Goal: Navigation & Orientation: Find specific page/section

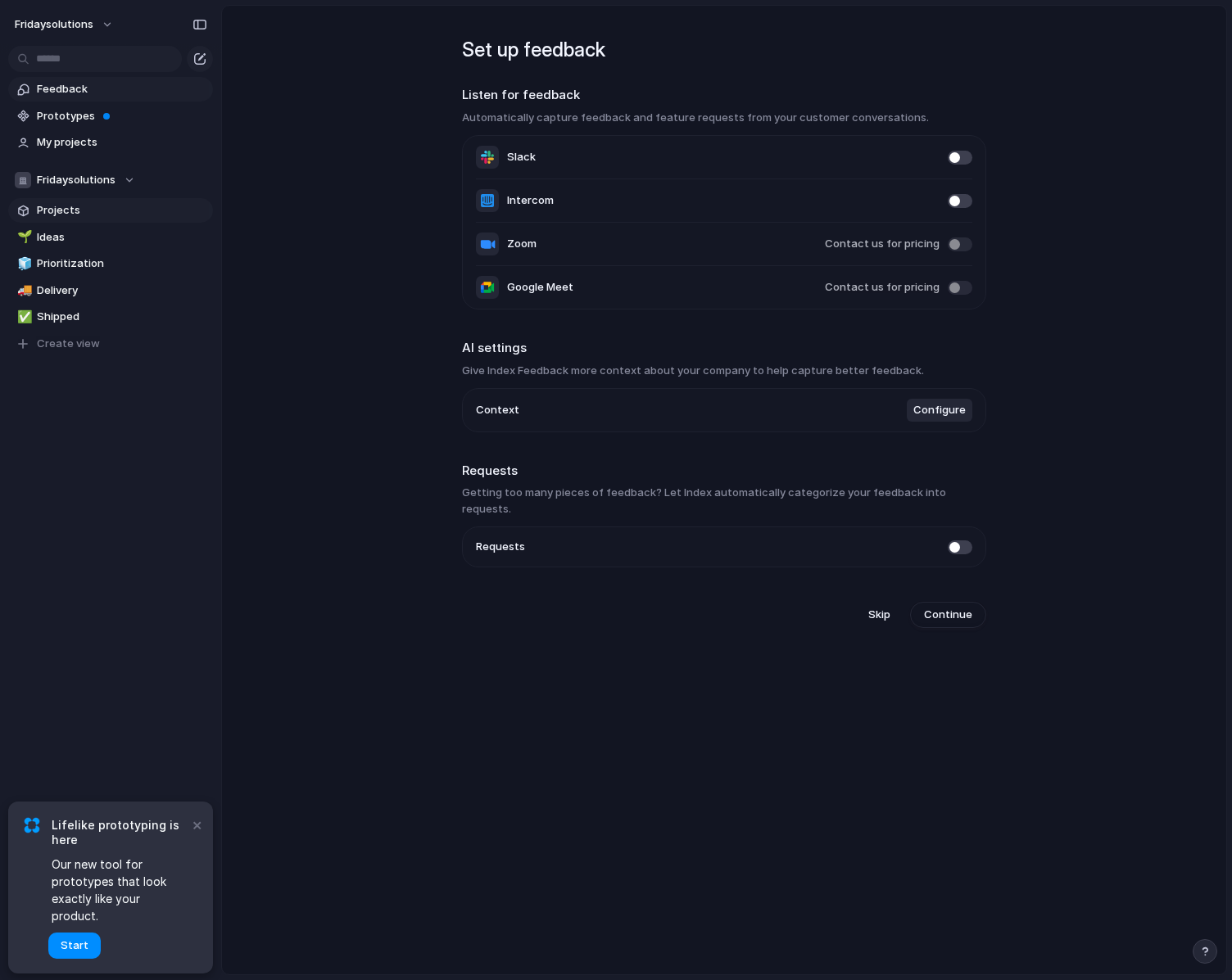
click at [83, 205] on span "Projects" at bounding box center [122, 210] width 170 height 16
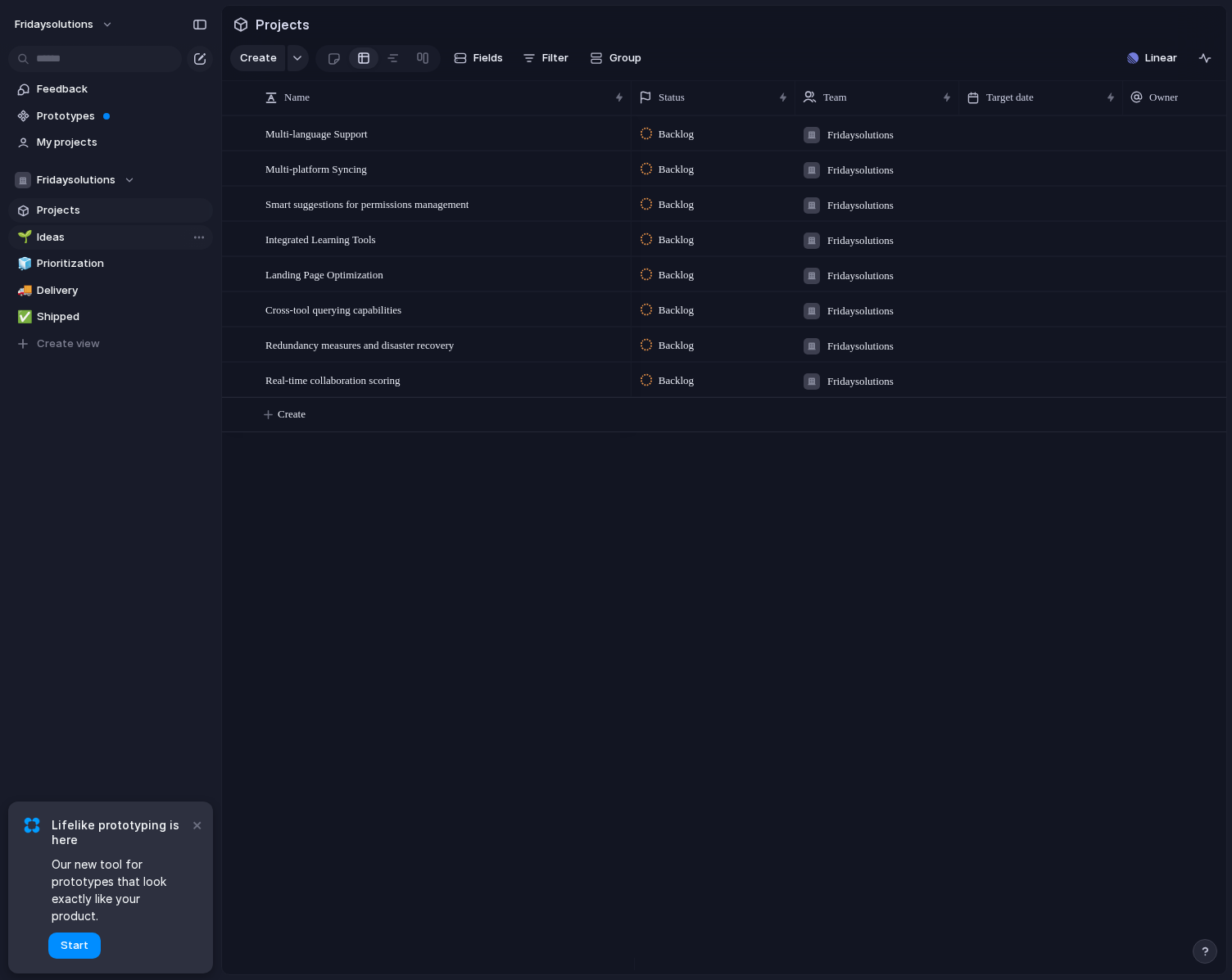
click at [88, 243] on span "Ideas" at bounding box center [122, 237] width 170 height 16
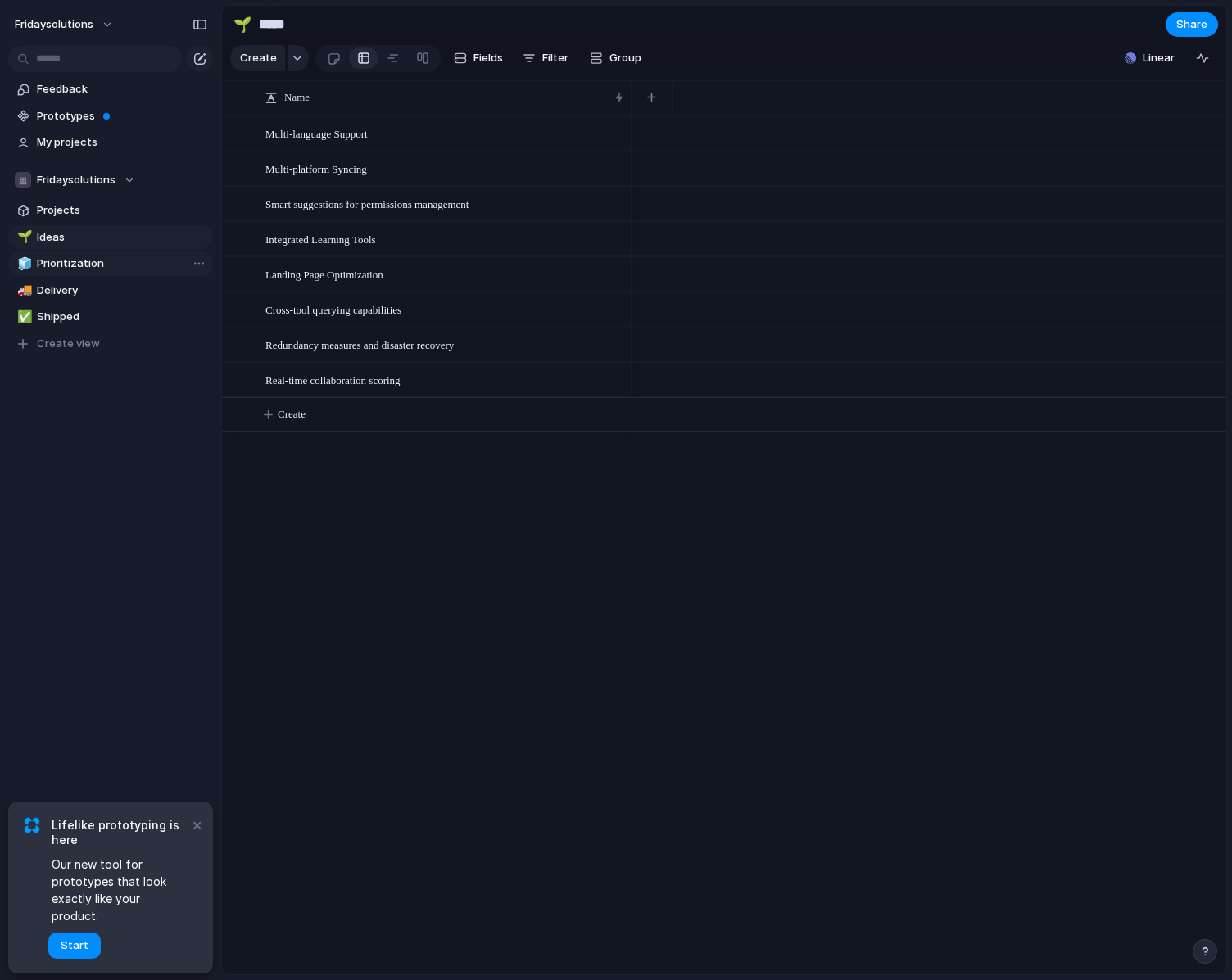
click at [107, 262] on span "Prioritization" at bounding box center [122, 263] width 170 height 16
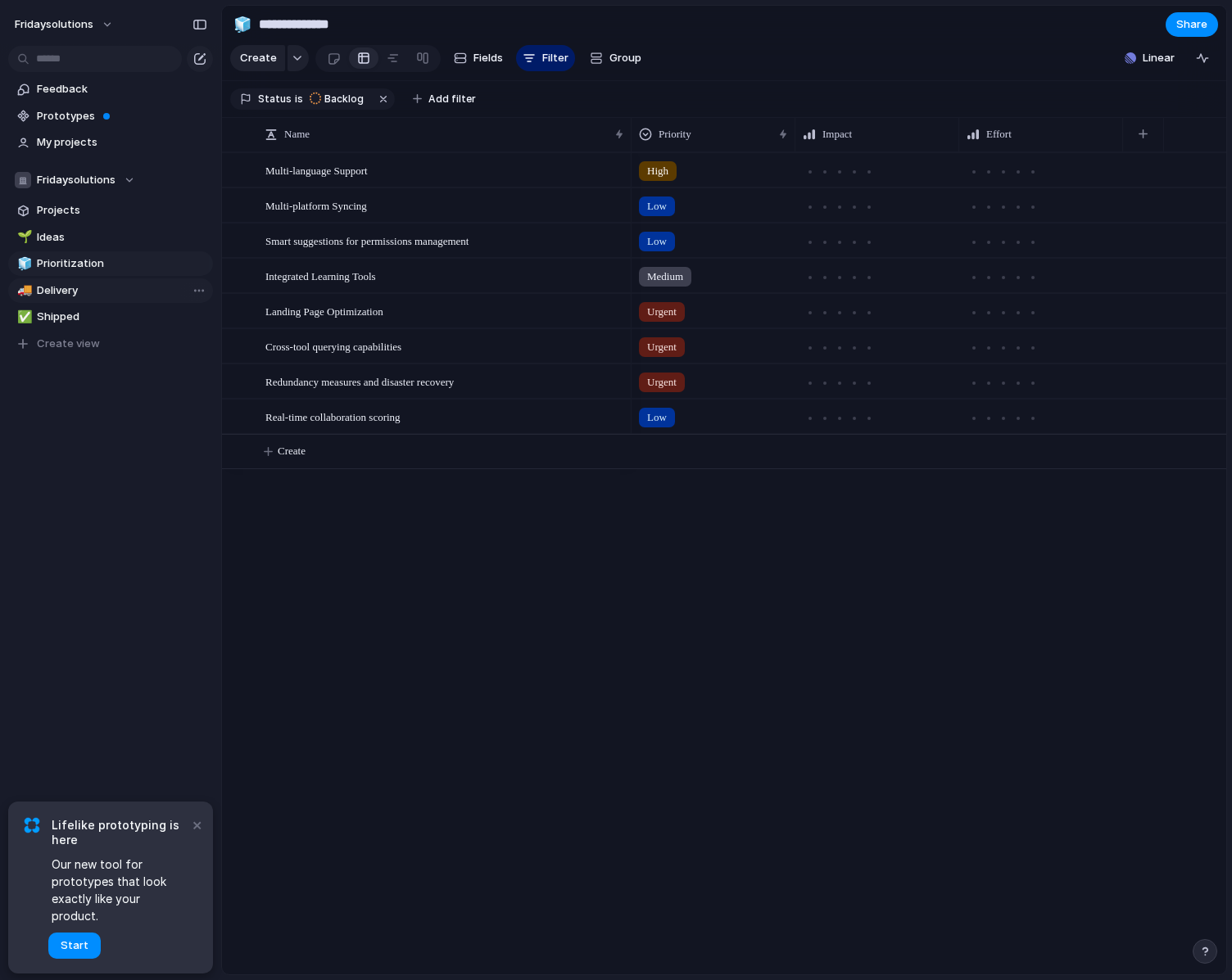
click at [101, 289] on span "Delivery" at bounding box center [122, 290] width 170 height 16
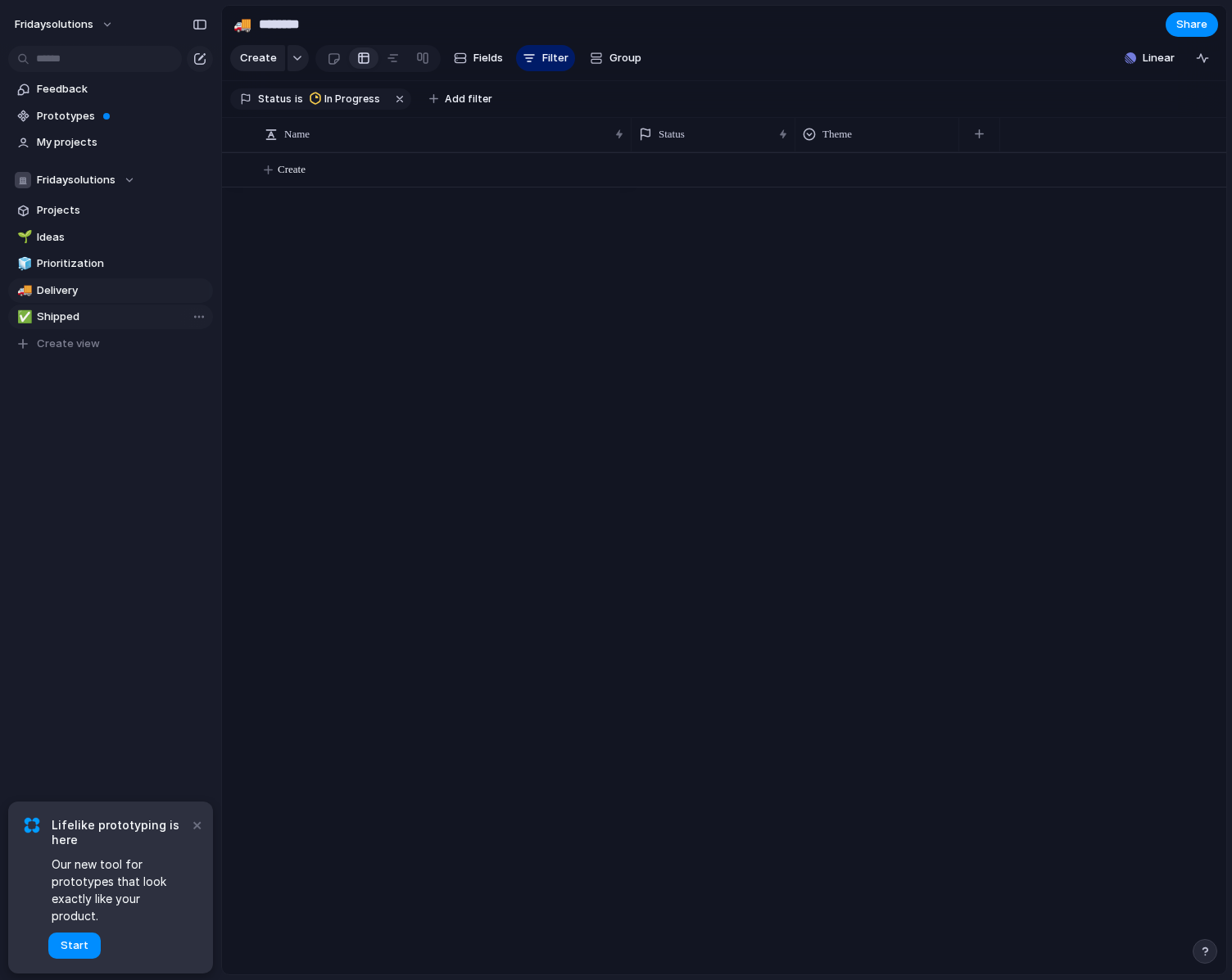
click at [98, 310] on span "Shipped" at bounding box center [122, 317] width 170 height 16
type input "*******"
click at [198, 834] on button "×" at bounding box center [197, 824] width 20 height 20
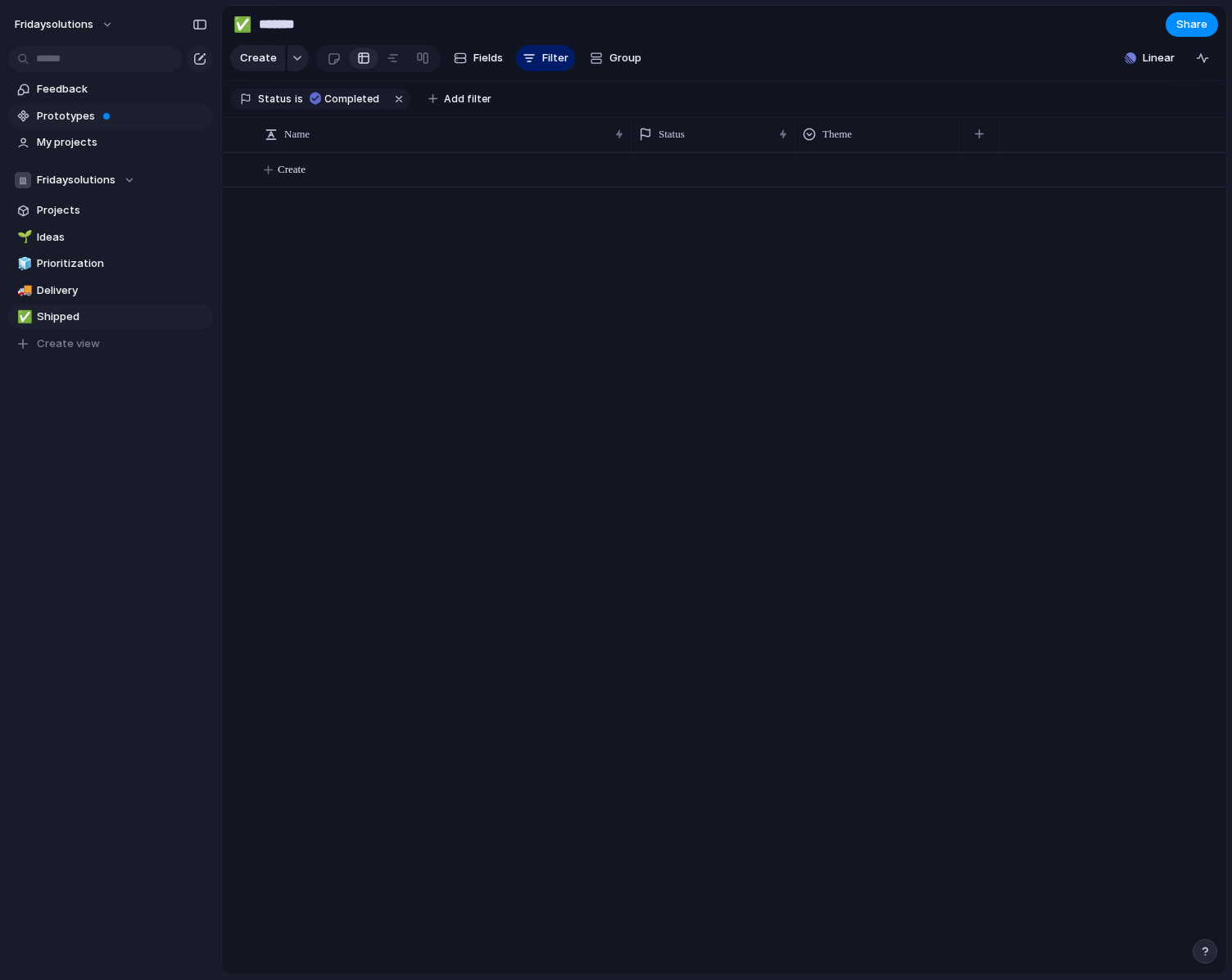
click at [69, 120] on span "Prototypes" at bounding box center [122, 115] width 170 height 16
click at [114, 100] on link "Feedback" at bounding box center [111, 89] width 205 height 25
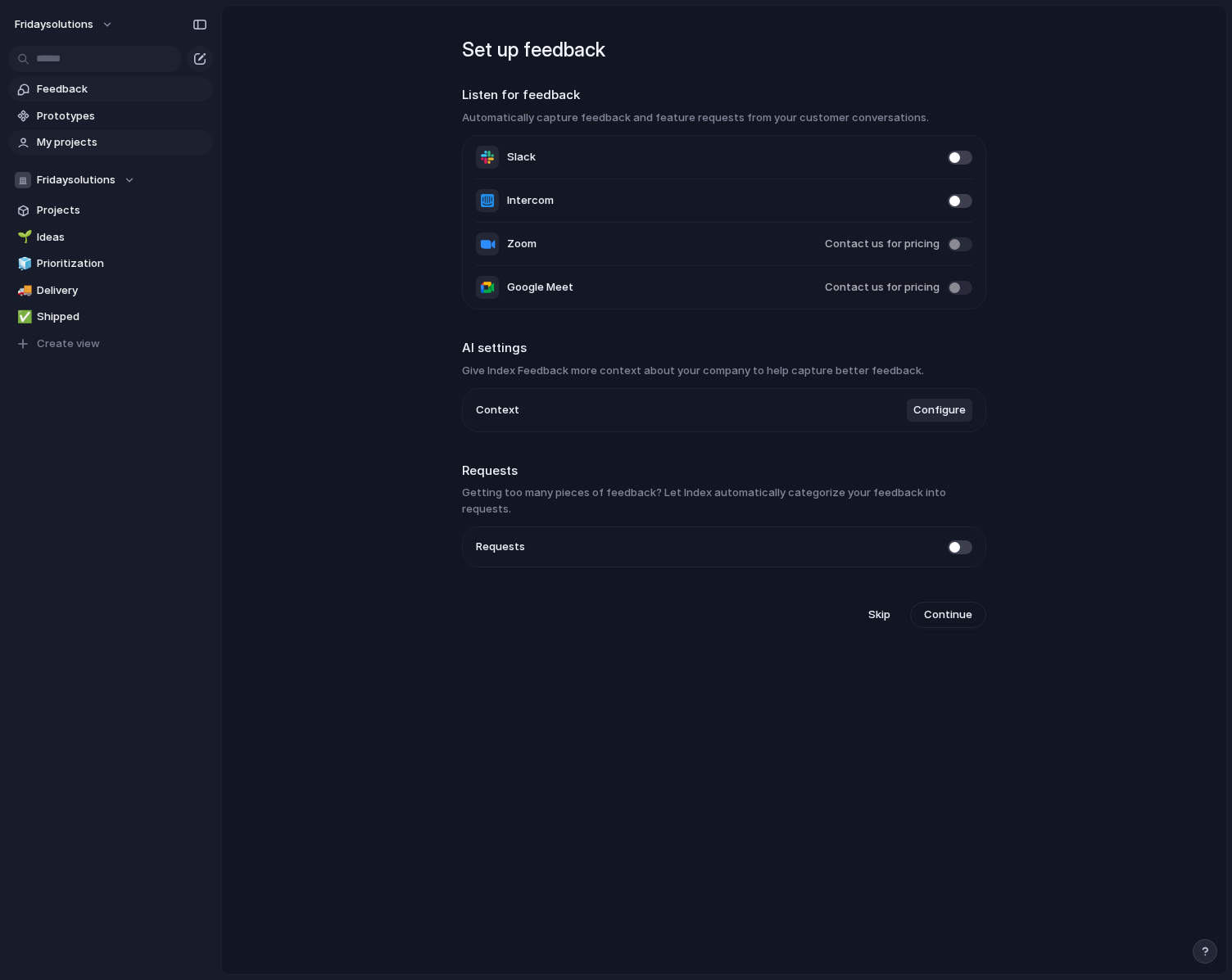
click at [64, 146] on span "My projects" at bounding box center [122, 142] width 170 height 16
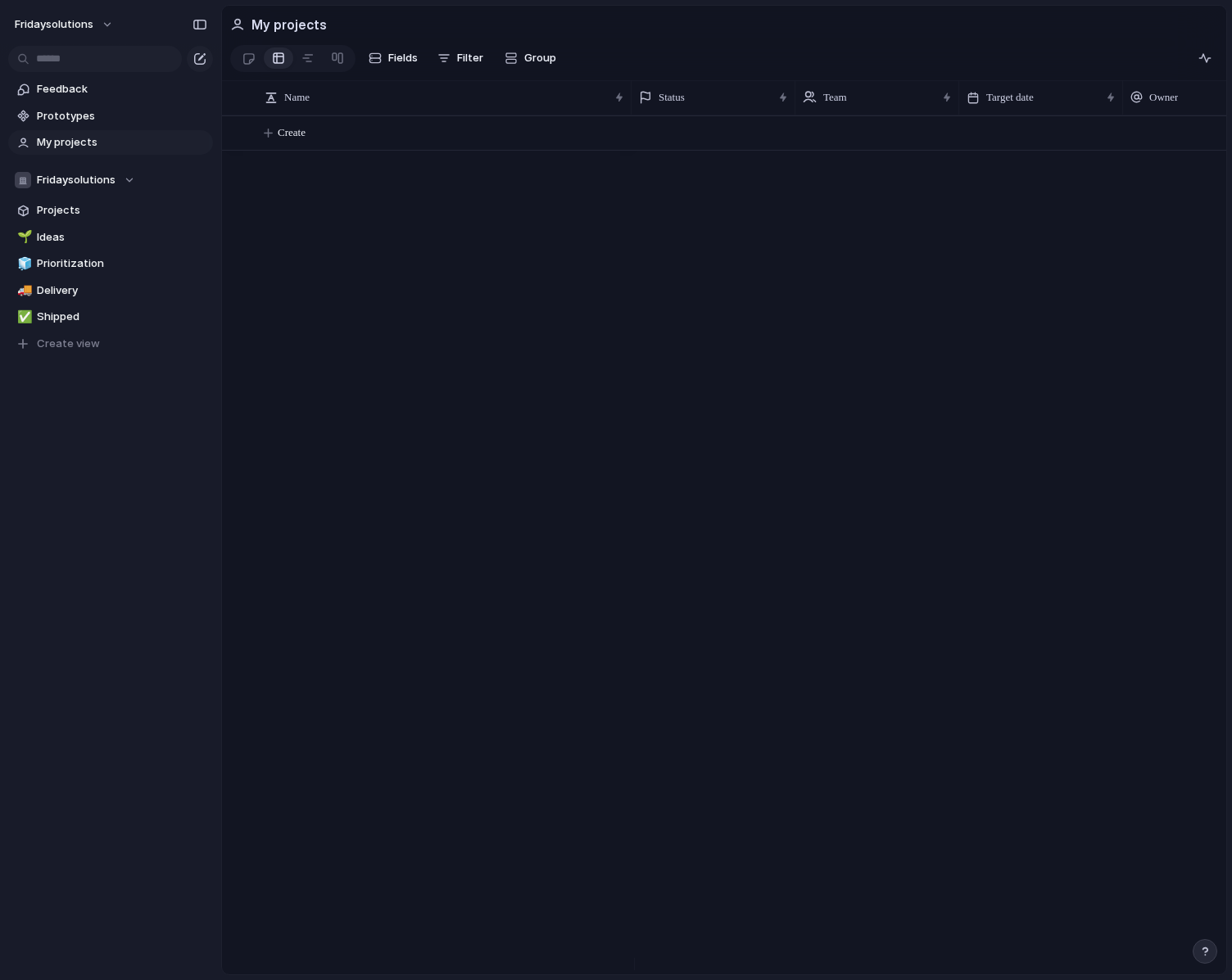
click at [105, 38] on div "fridaysolutions" at bounding box center [111, 21] width 221 height 43
click at [103, 28] on button "fridaysolutions" at bounding box center [64, 25] width 114 height 26
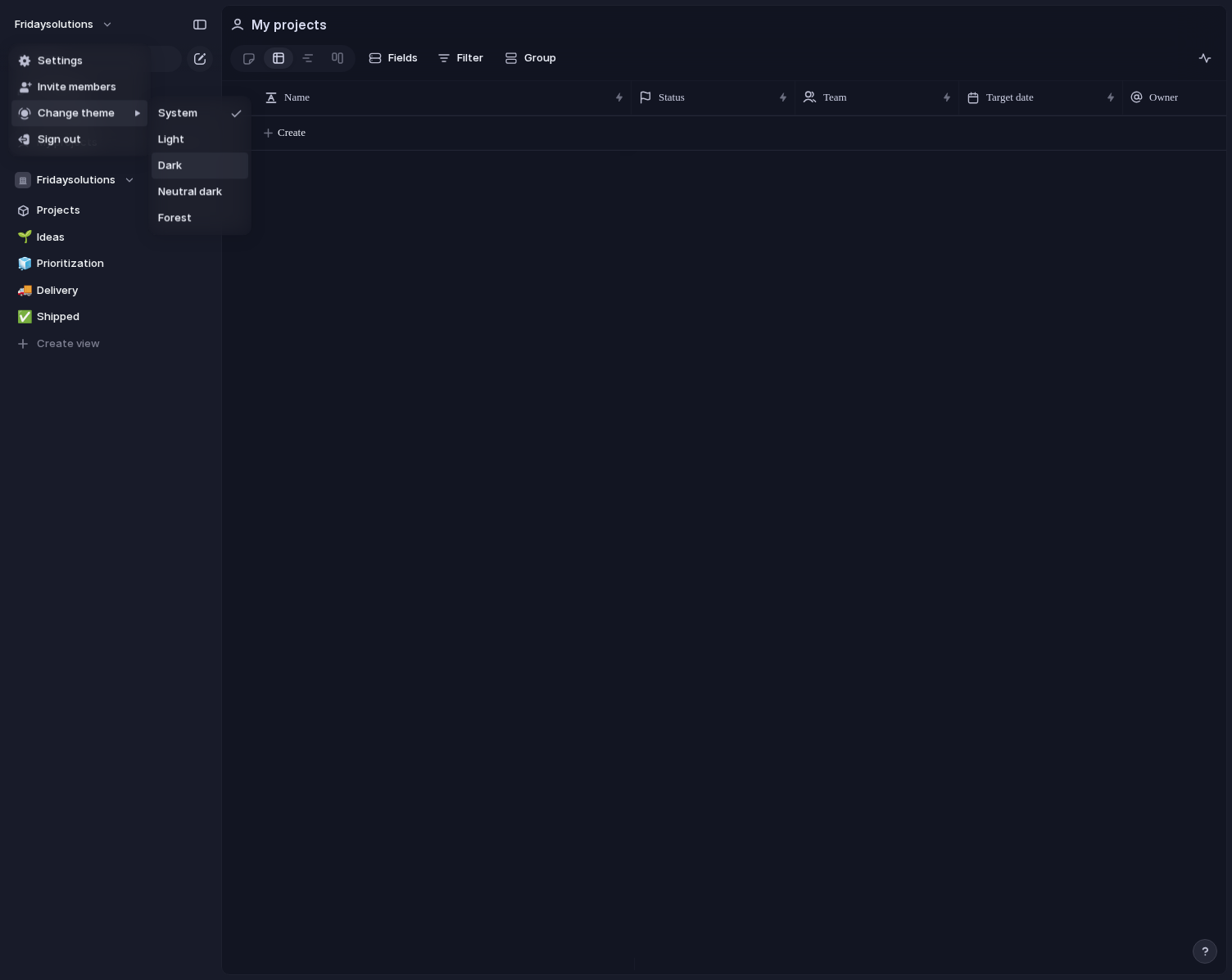
click at [167, 167] on span "Dark" at bounding box center [169, 165] width 24 height 16
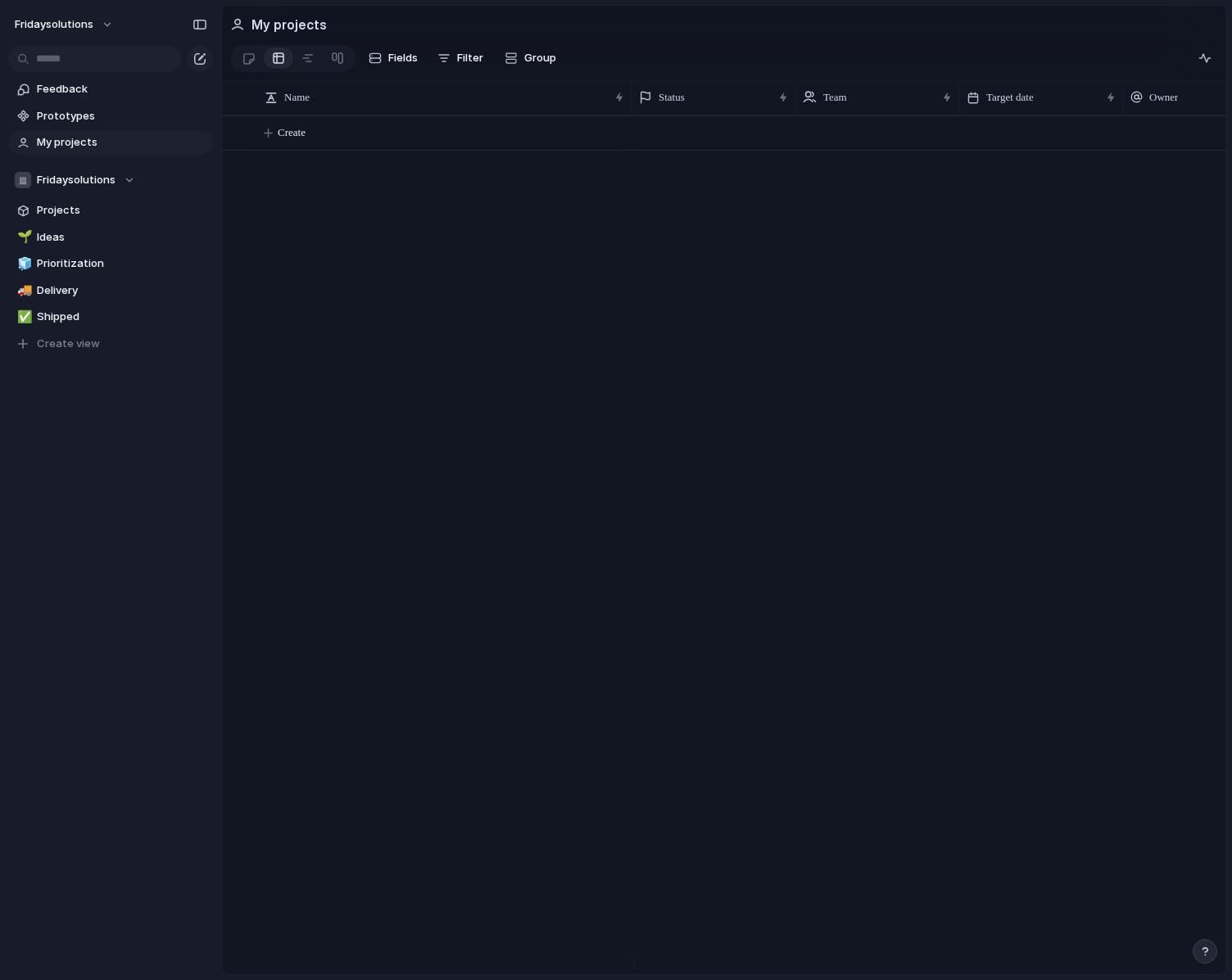
click at [146, 401] on div "Feedback Prototypes My projects Fridaysolutions Projects 🌱 Ideas 🧊 Prioritizati…" at bounding box center [111, 244] width 221 height 489
click at [73, 294] on span "Delivery" at bounding box center [122, 290] width 170 height 16
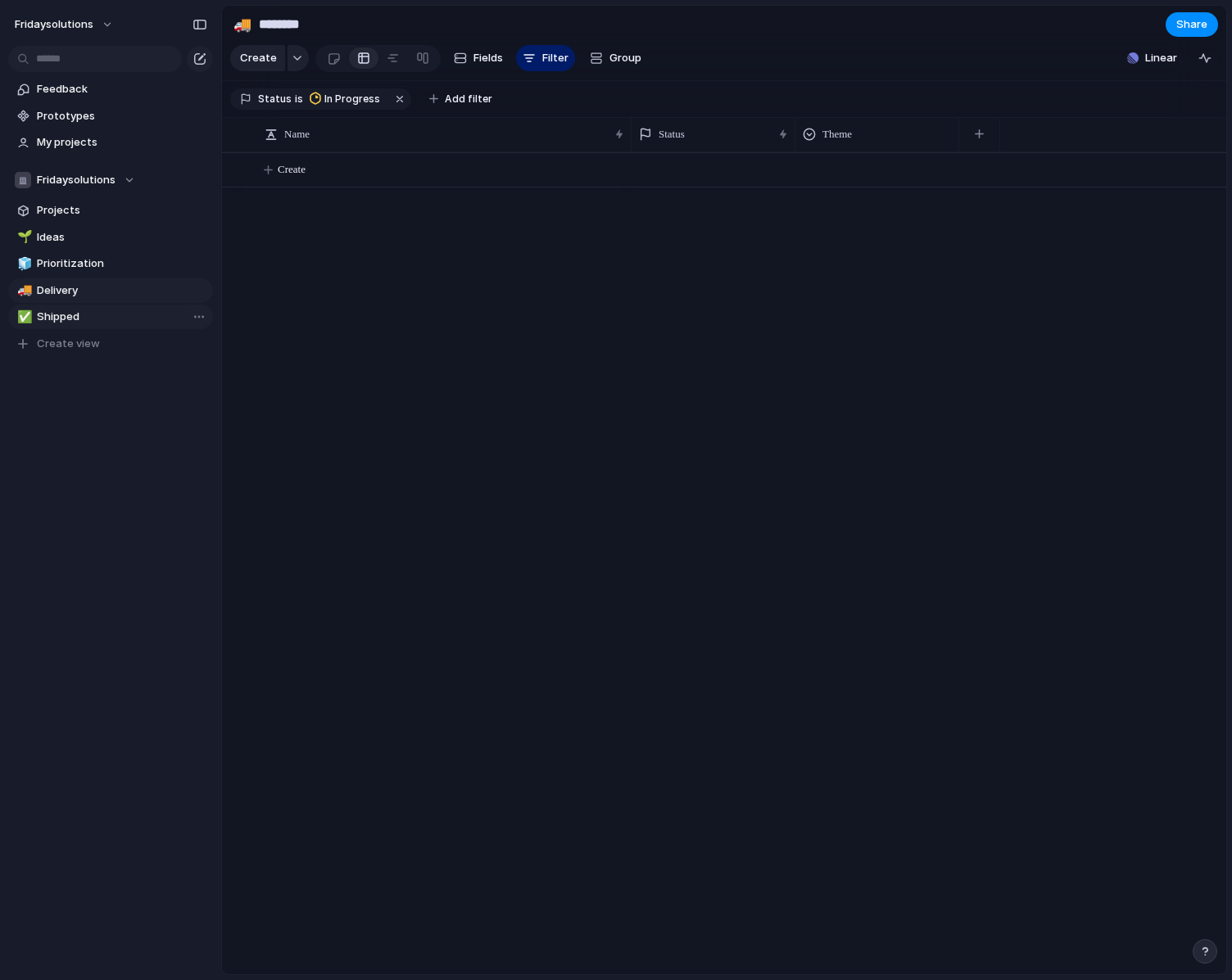
click at [104, 318] on span "Shipped" at bounding box center [122, 317] width 170 height 16
click at [100, 277] on div "🌱 Ideas 🧊 Prioritization 🚚 Delivery ✅ Shipped To pick up a draggable item, pres…" at bounding box center [111, 290] width 205 height 131
click at [1144, 60] on button "Linear" at bounding box center [1152, 59] width 63 height 25
click at [68, 296] on div "Projects 2 Initiatives 0 Add all Ecommerce Health Assistant MVP Add Data Infras…" at bounding box center [616, 490] width 1232 height 980
click at [77, 260] on span "Prioritization" at bounding box center [122, 263] width 170 height 16
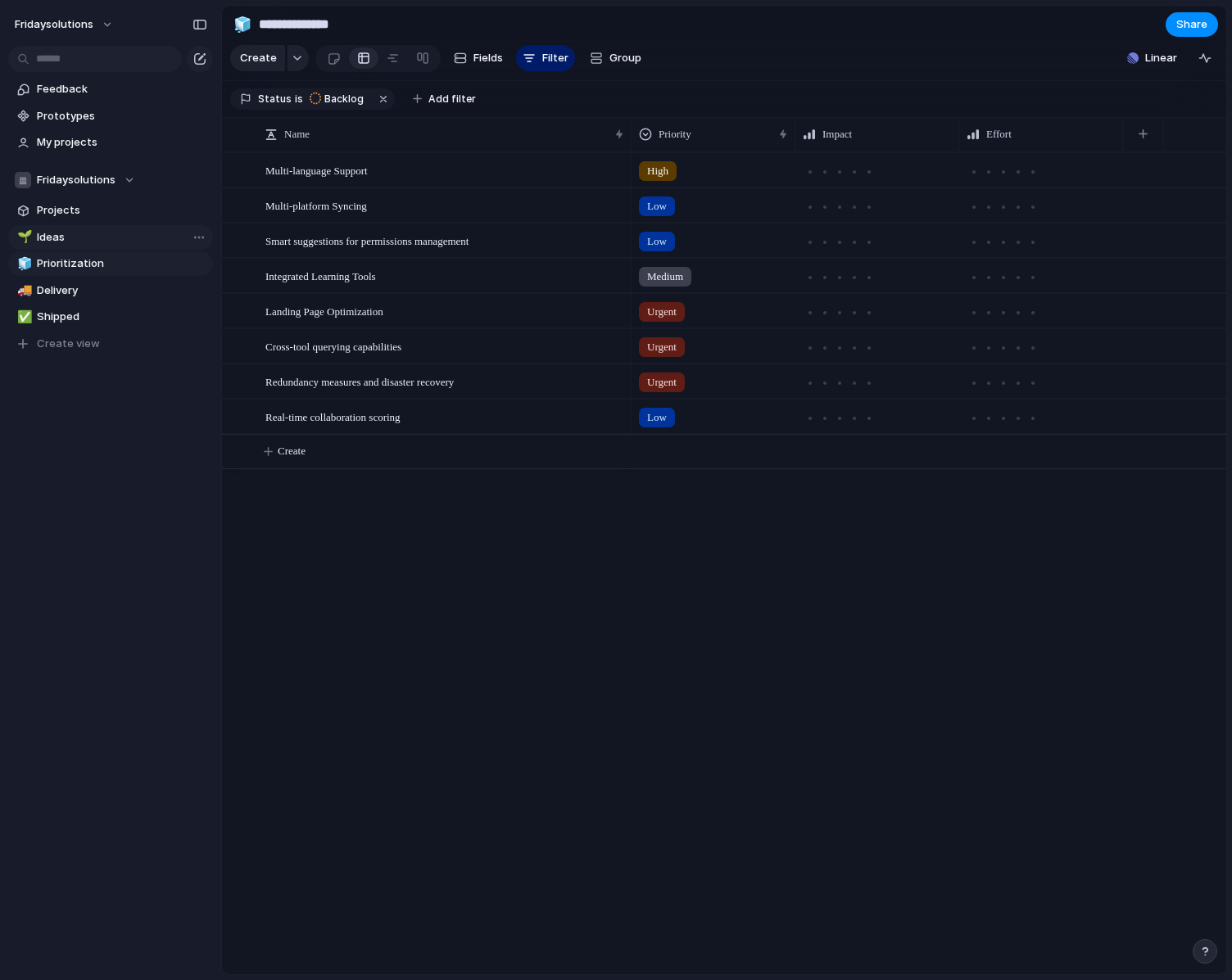
click at [71, 230] on span "Ideas" at bounding box center [122, 237] width 170 height 16
type input "*****"
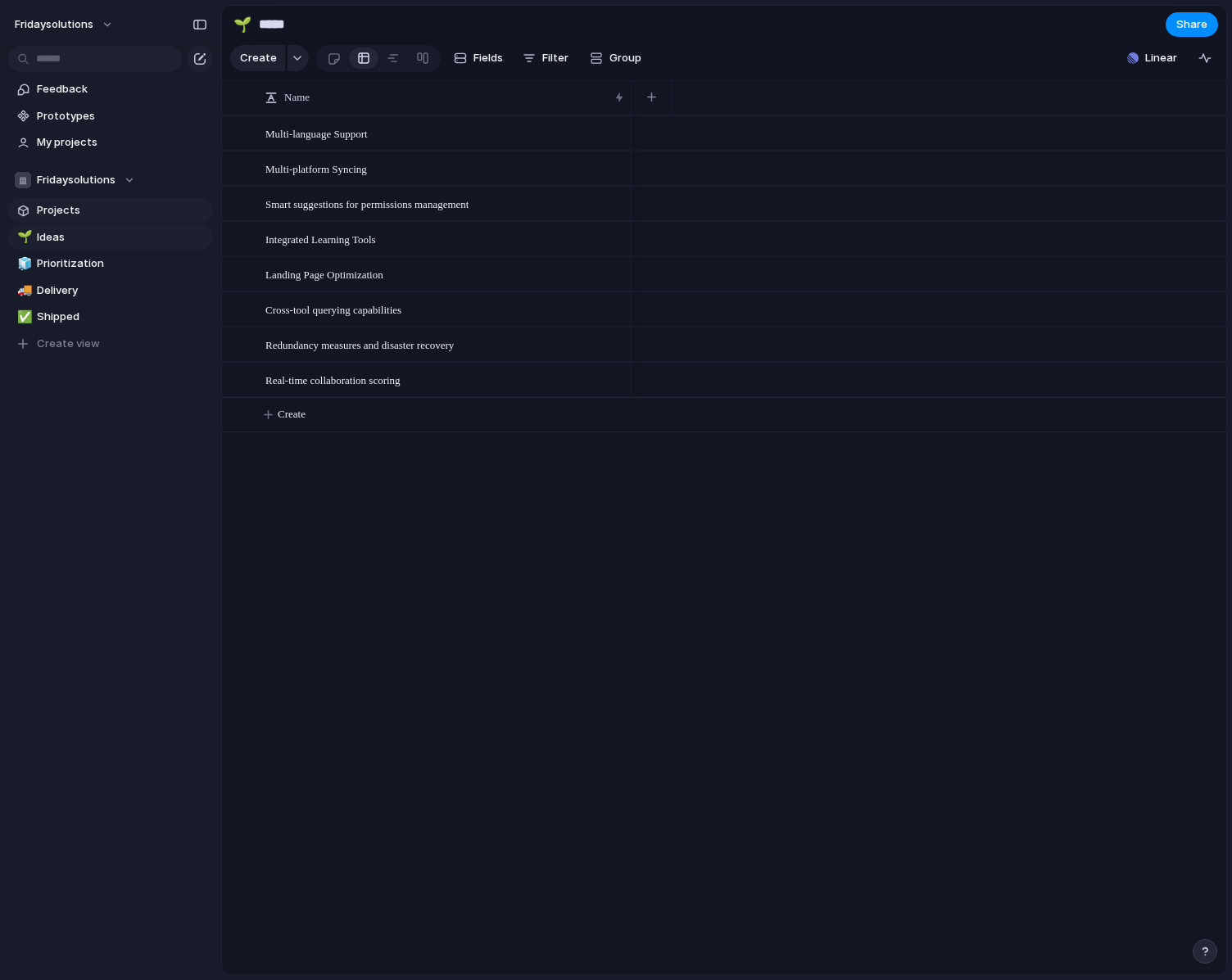
click at [74, 213] on span "Projects" at bounding box center [122, 210] width 170 height 16
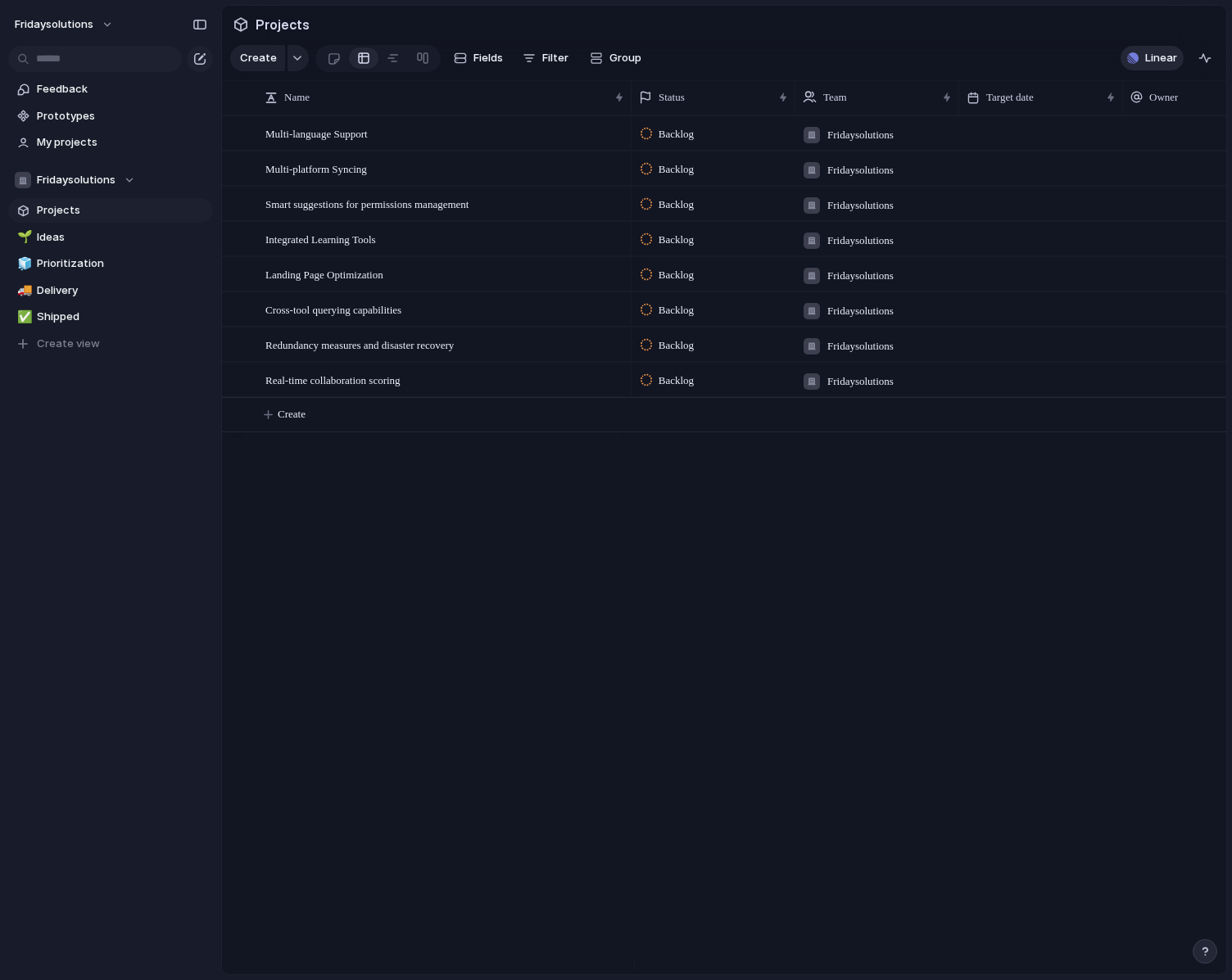
click at [1155, 62] on span "Linear" at bounding box center [1161, 58] width 32 height 16
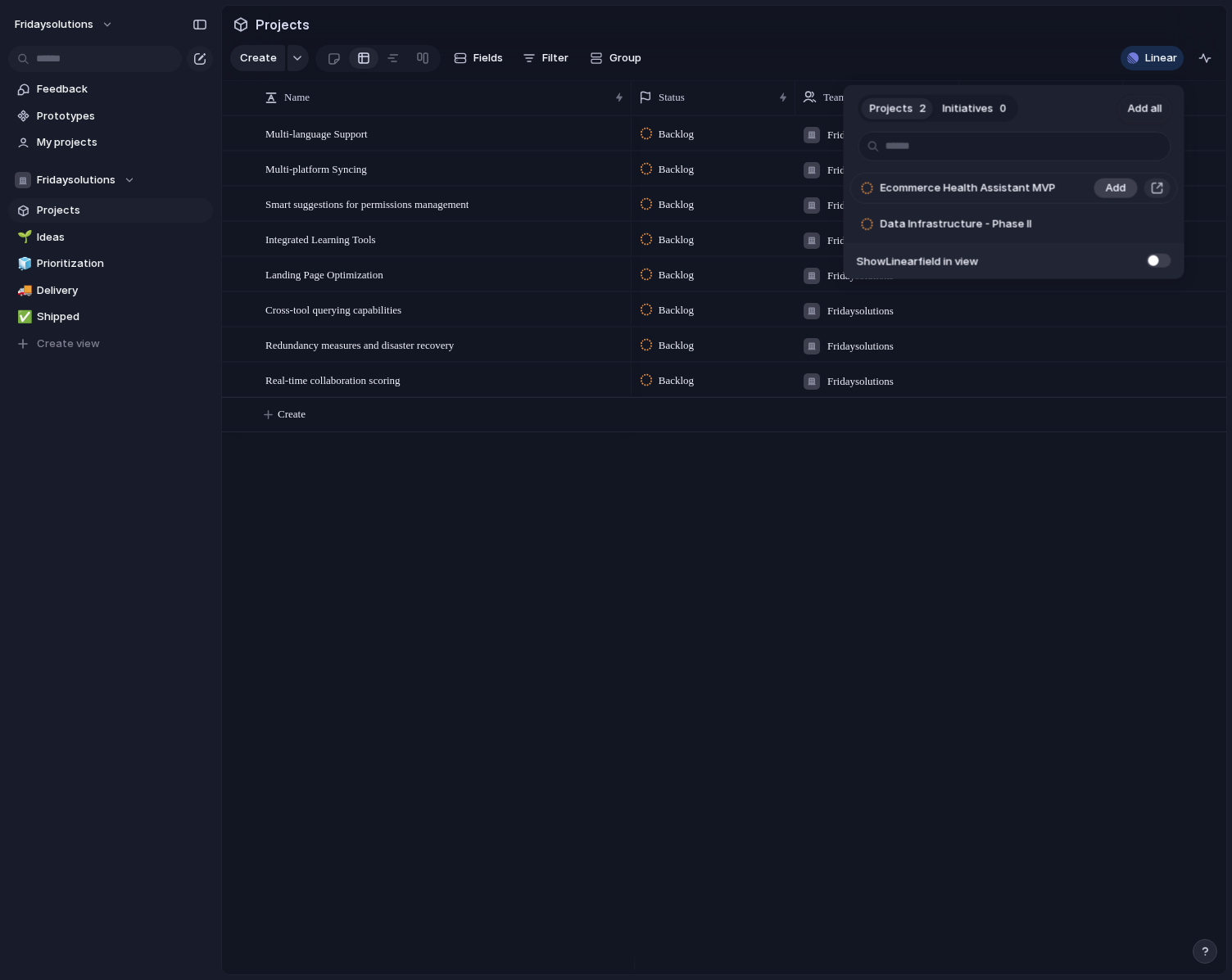
click at [1105, 186] on span "Add" at bounding box center [1116, 188] width 21 height 16
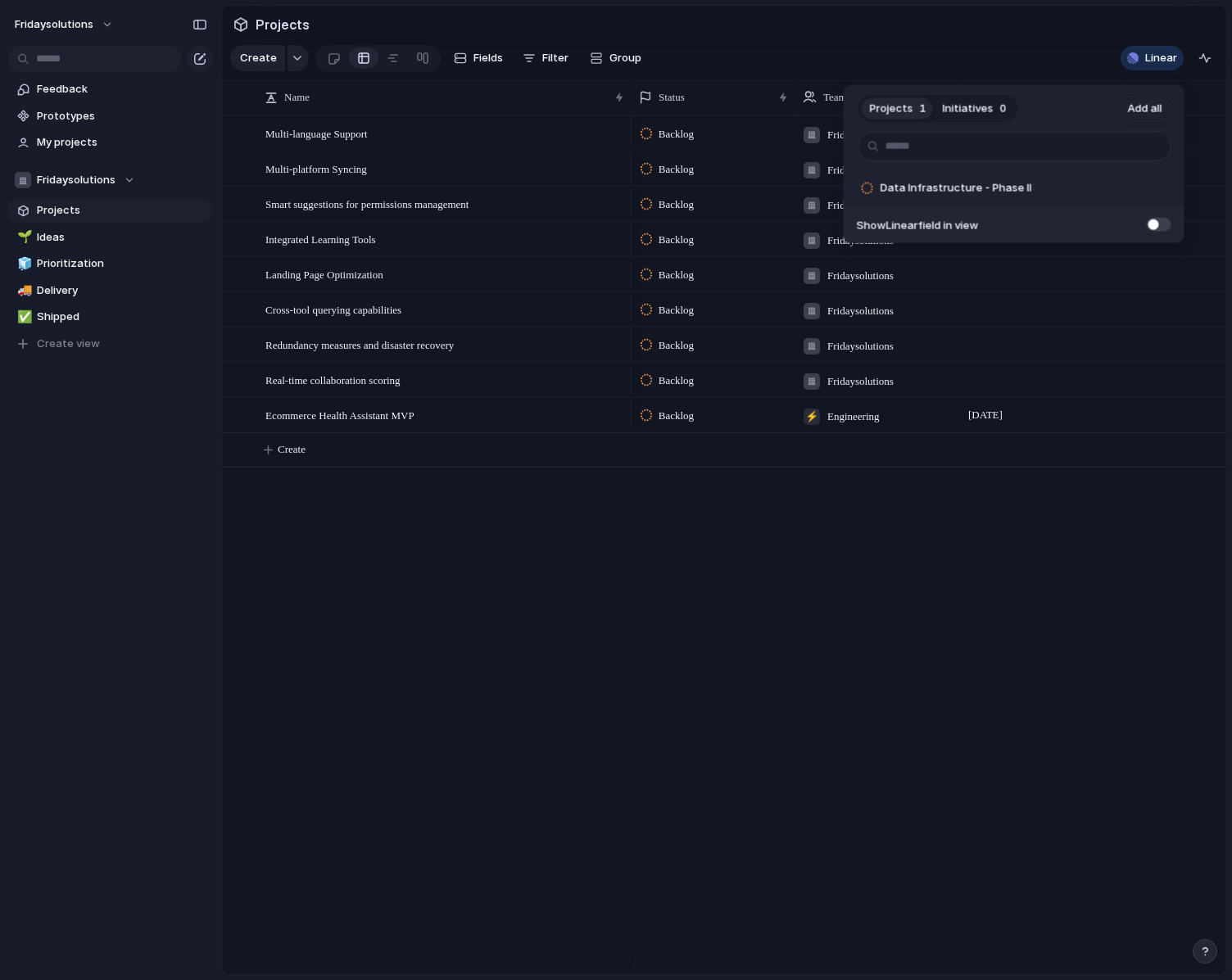
click at [599, 583] on div "Projects 1 Initiatives 0 Add all Data Infrastructure - Phase II Add Show Linear…" at bounding box center [616, 490] width 1232 height 980
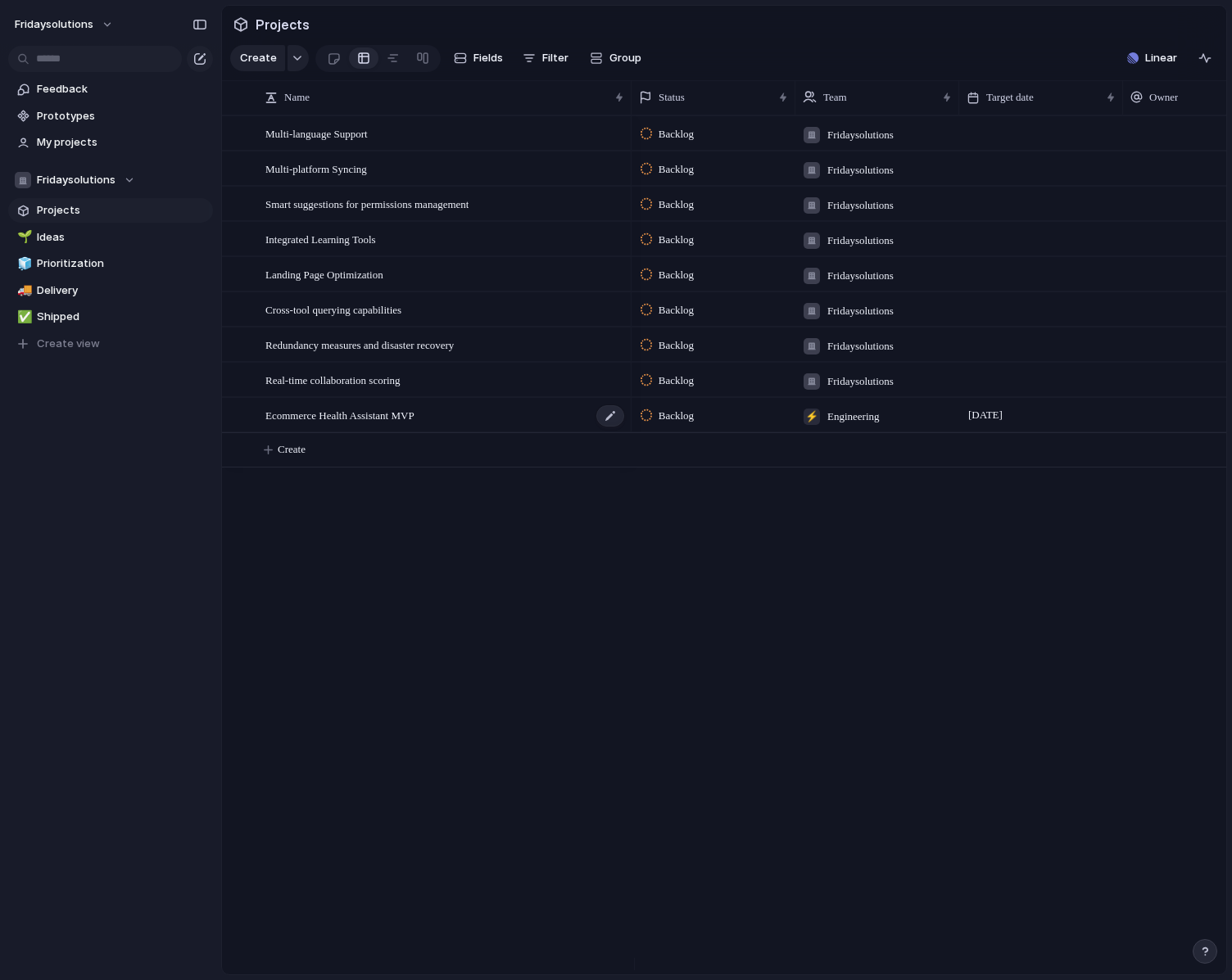
click at [371, 424] on span "Ecommerce Health Assistant MVP" at bounding box center [340, 415] width 149 height 19
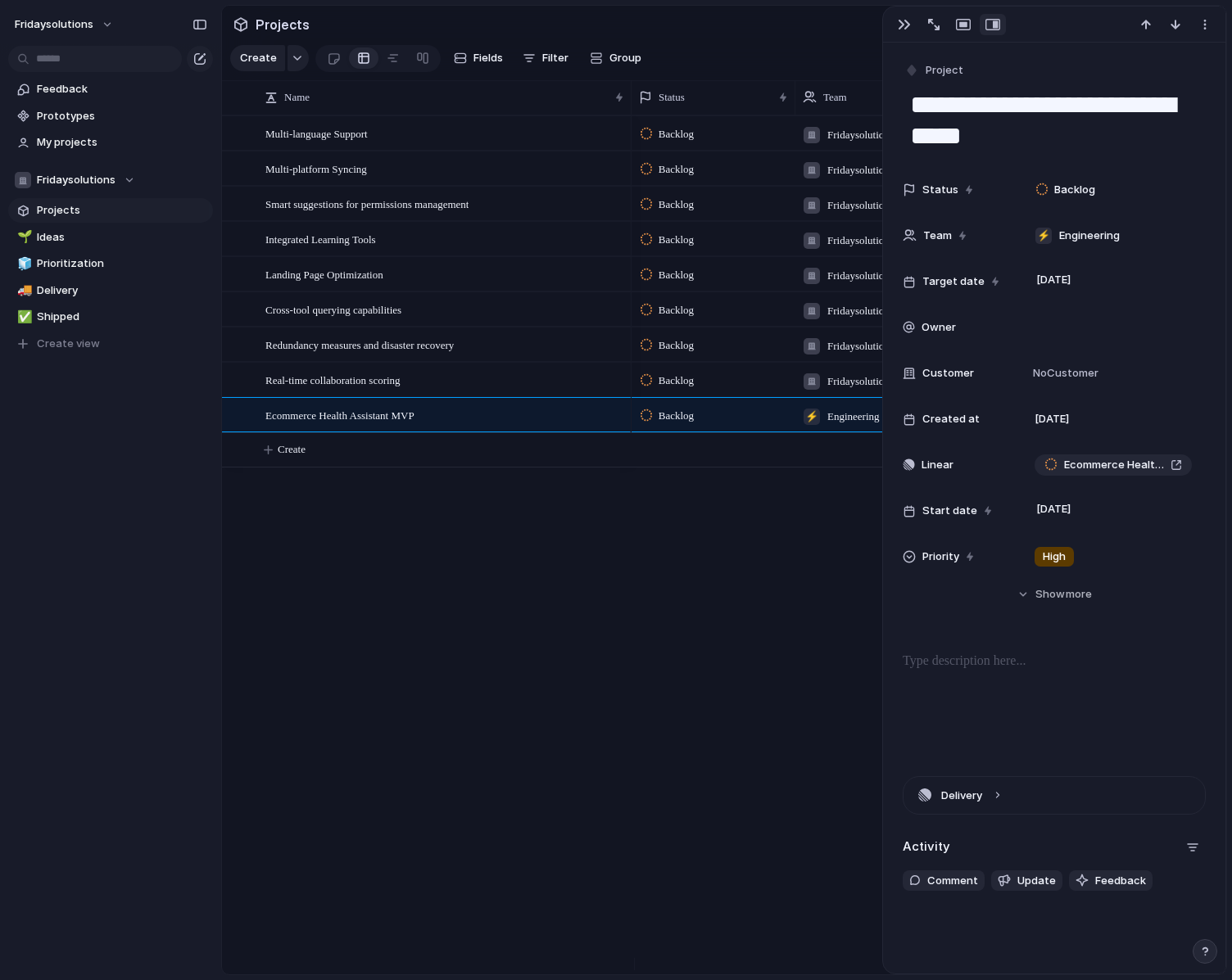
click at [529, 636] on div "Multi-language Support Multi-platform Syncing Smart suggestions for permissions…" at bounding box center [724, 544] width 1004 height 859
click at [195, 563] on div "fridaysolutions Feedback Prototypes My projects Fridaysolutions Projects 🌱 Idea…" at bounding box center [111, 490] width 221 height 980
click at [706, 567] on div "Backlog Fridaysolutions Backlog Fridaysolutions Backlog Fridaysolutions Backlog…" at bounding box center [928, 544] width 595 height 859
click at [909, 26] on div "button" at bounding box center [905, 25] width 13 height 13
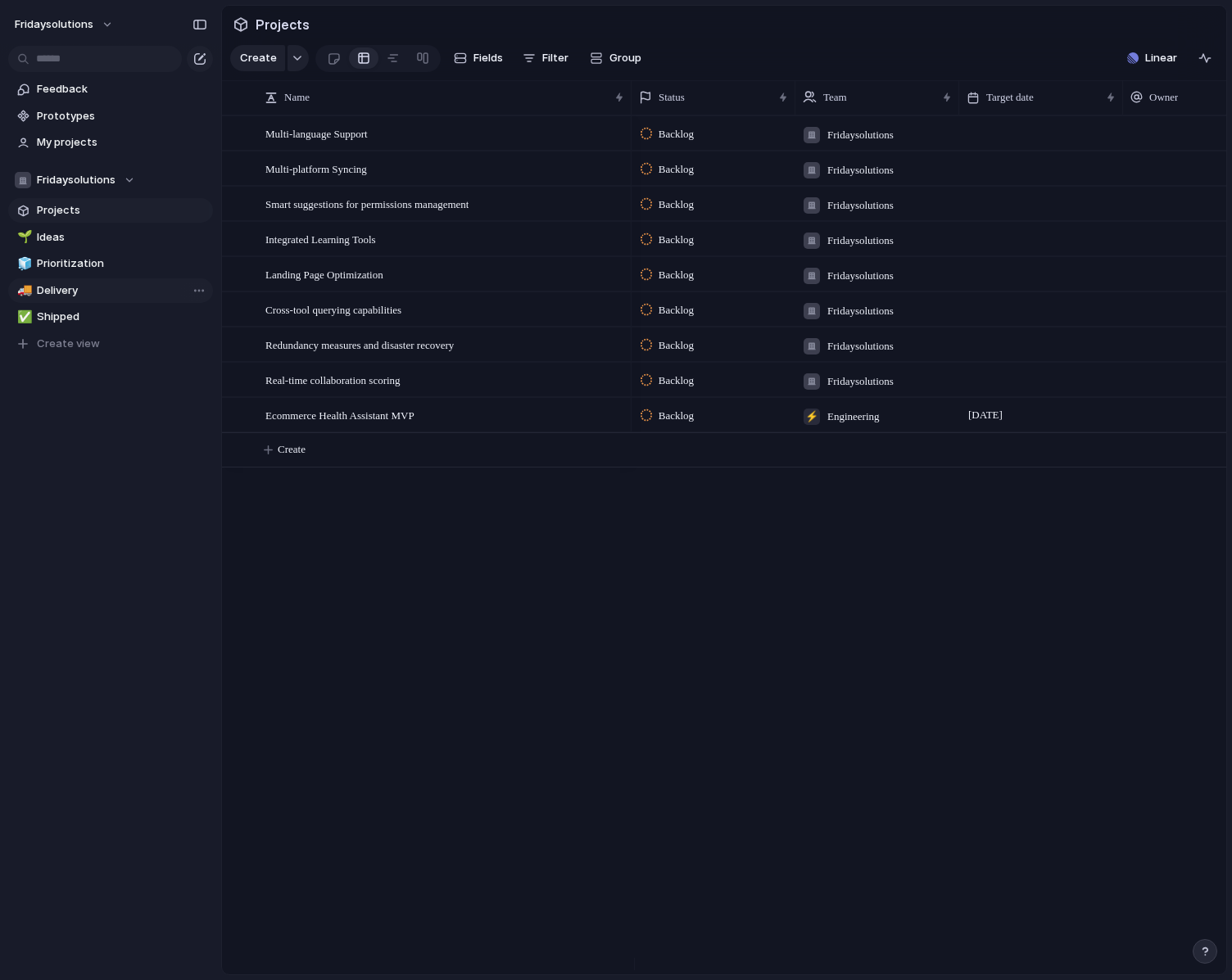
click at [84, 294] on span "Delivery" at bounding box center [122, 290] width 170 height 16
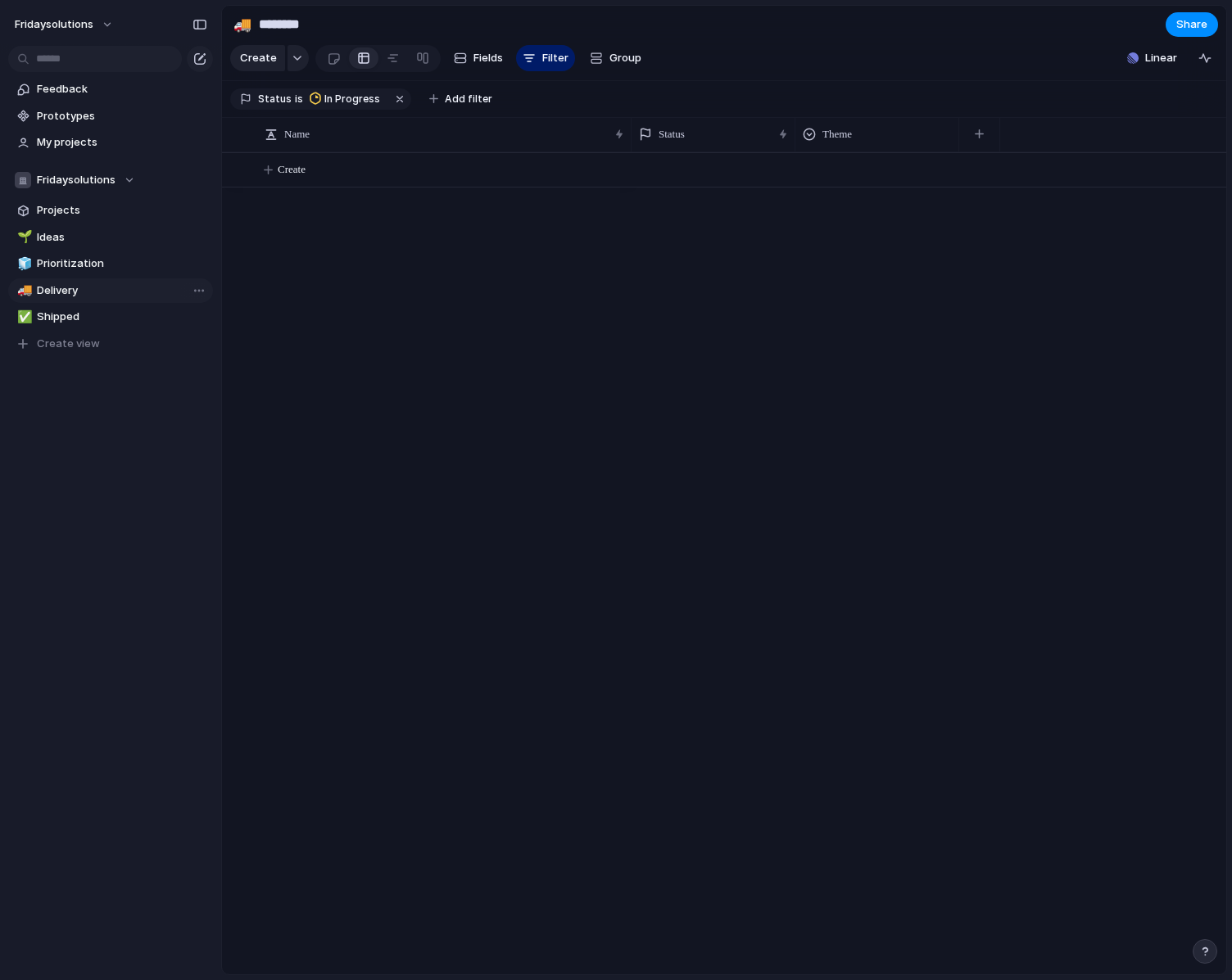
click at [89, 279] on link "🚚 Delivery" at bounding box center [111, 291] width 205 height 25
click at [89, 269] on span "Prioritization" at bounding box center [122, 263] width 170 height 16
type input "**********"
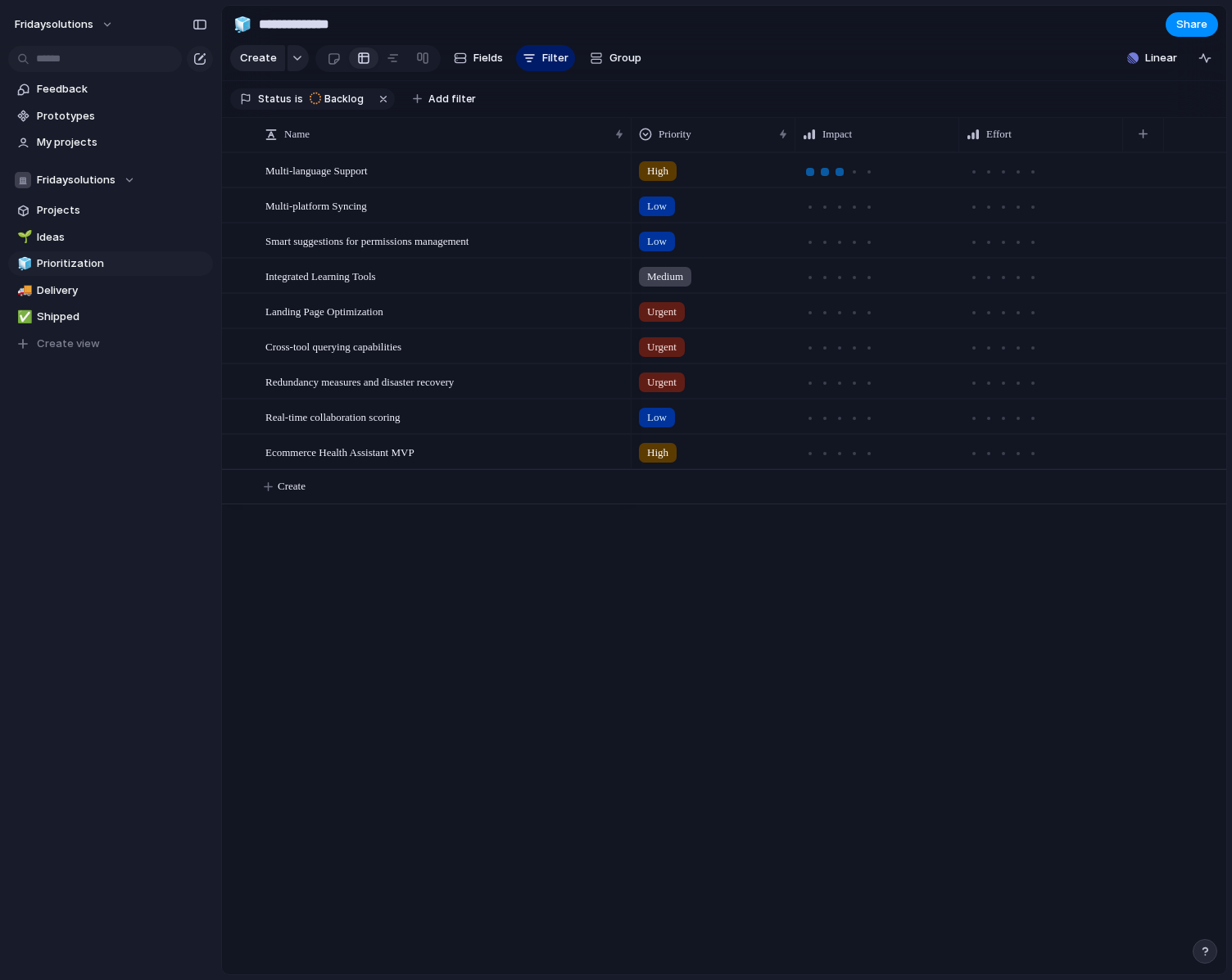
click at [842, 176] on div at bounding box center [840, 172] width 9 height 9
click at [1001, 212] on div at bounding box center [1003, 207] width 9 height 9
click at [986, 176] on div at bounding box center [988, 172] width 9 height 9
click at [863, 215] on div at bounding box center [869, 207] width 15 height 15
click at [825, 282] on div at bounding box center [824, 277] width 9 height 9
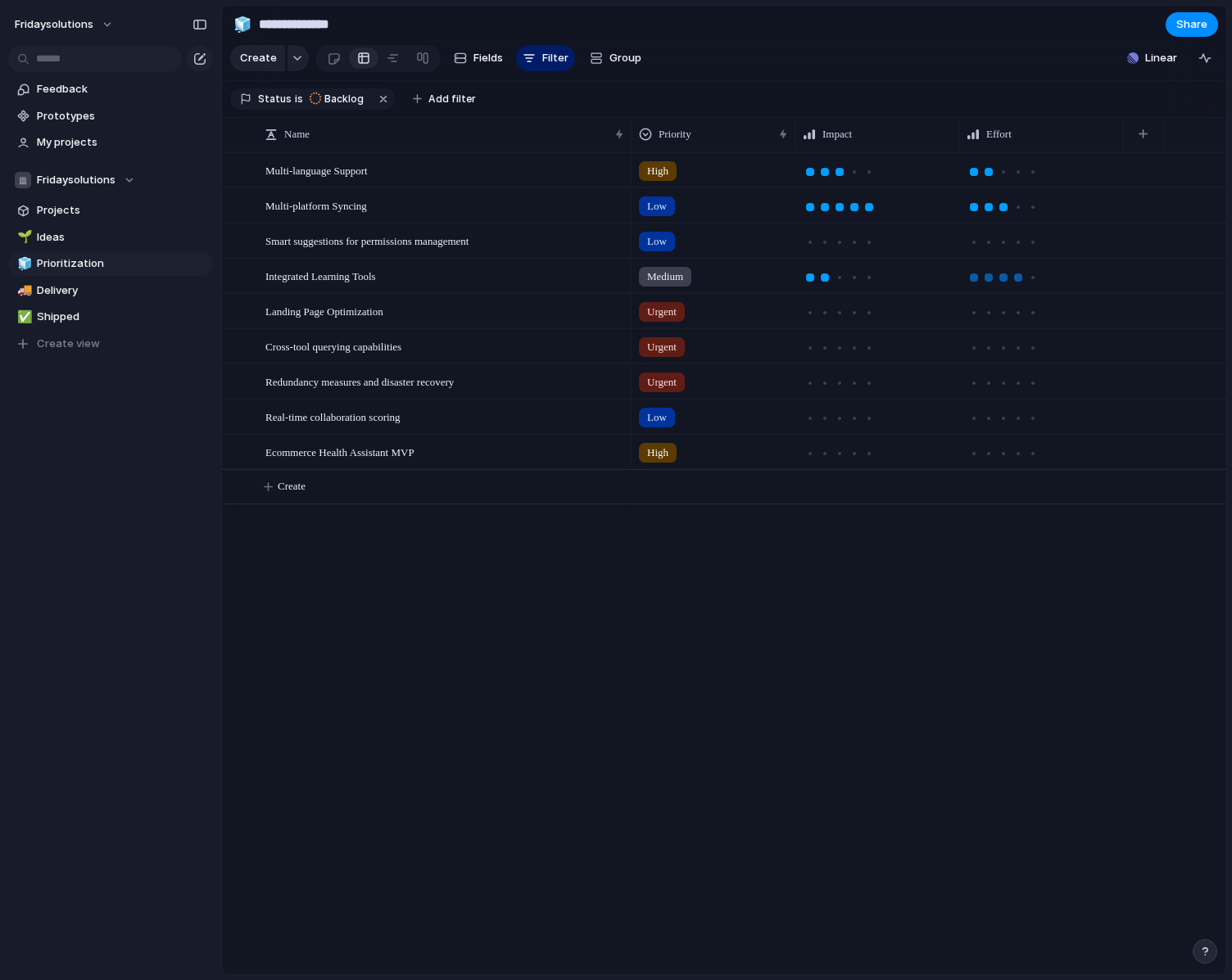
click at [1018, 282] on div at bounding box center [1018, 277] width 9 height 9
click at [824, 317] on div at bounding box center [824, 313] width 9 height 9
click at [1021, 355] on div at bounding box center [1018, 348] width 15 height 15
click at [830, 355] on div at bounding box center [825, 348] width 15 height 15
click at [1027, 426] on div at bounding box center [1033, 419] width 15 height 15
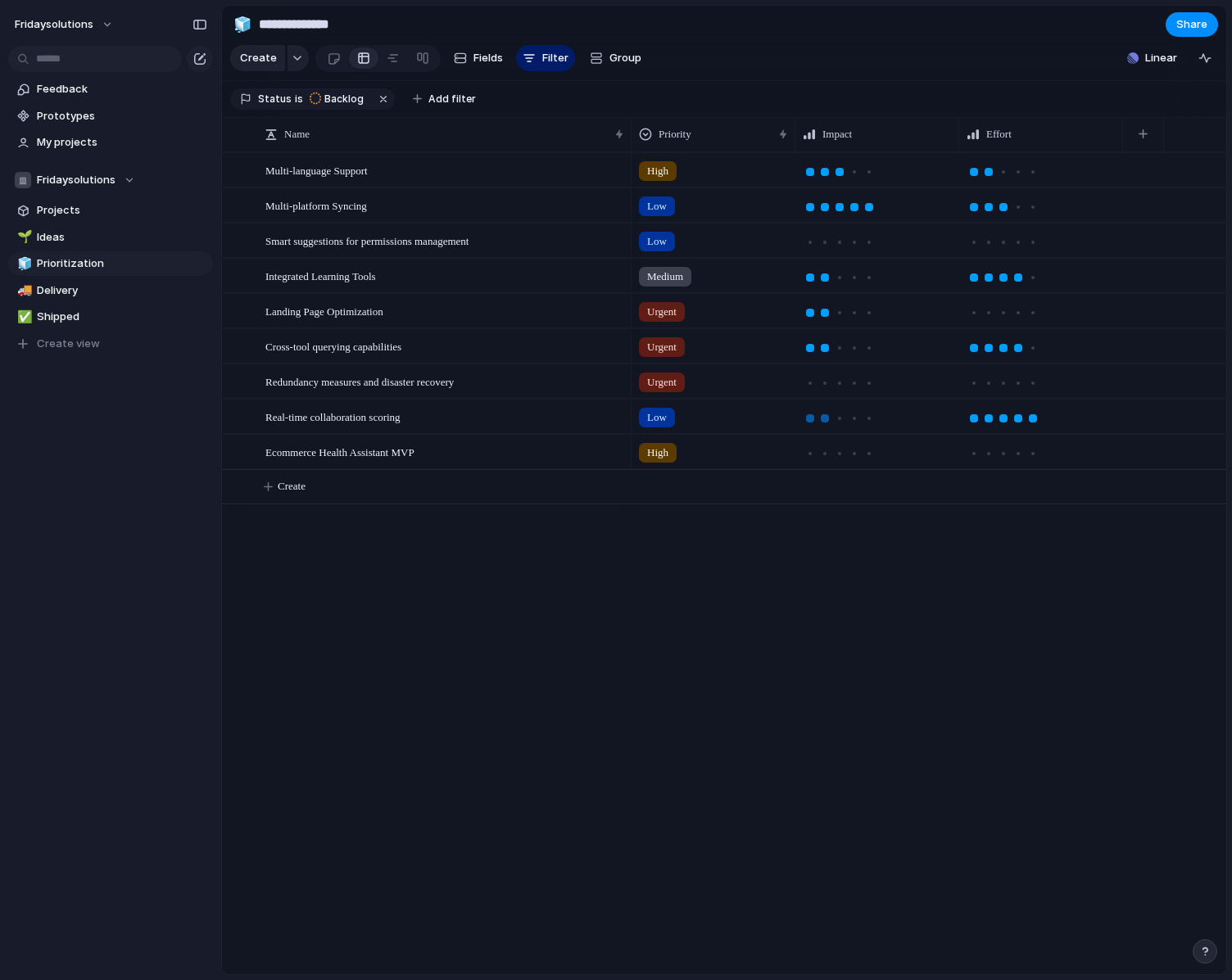
click at [830, 426] on div at bounding box center [825, 419] width 15 height 15
click at [857, 387] on div at bounding box center [854, 383] width 9 height 9
click at [991, 387] on div at bounding box center [988, 383] width 9 height 9
click at [867, 457] on div at bounding box center [869, 454] width 9 height 9
click at [991, 457] on div at bounding box center [988, 454] width 9 height 9
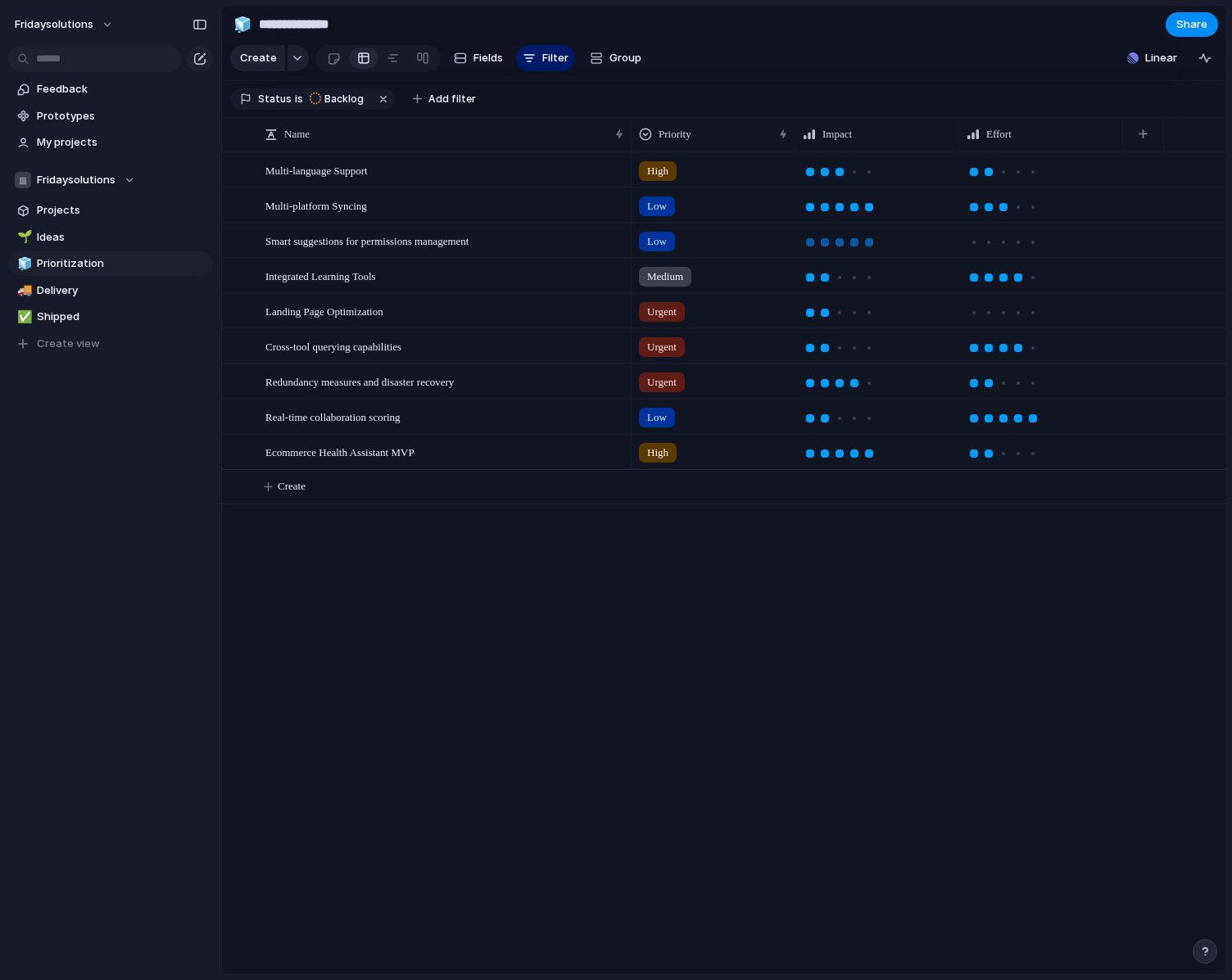
click at [870, 247] on div at bounding box center [869, 242] width 9 height 9
click at [989, 247] on div at bounding box center [988, 242] width 9 height 9
click at [747, 626] on div "High Low Low Medium Urgent Urgent Urgent Low High" at bounding box center [928, 563] width 595 height 822
click at [83, 217] on span "Projects" at bounding box center [122, 210] width 170 height 16
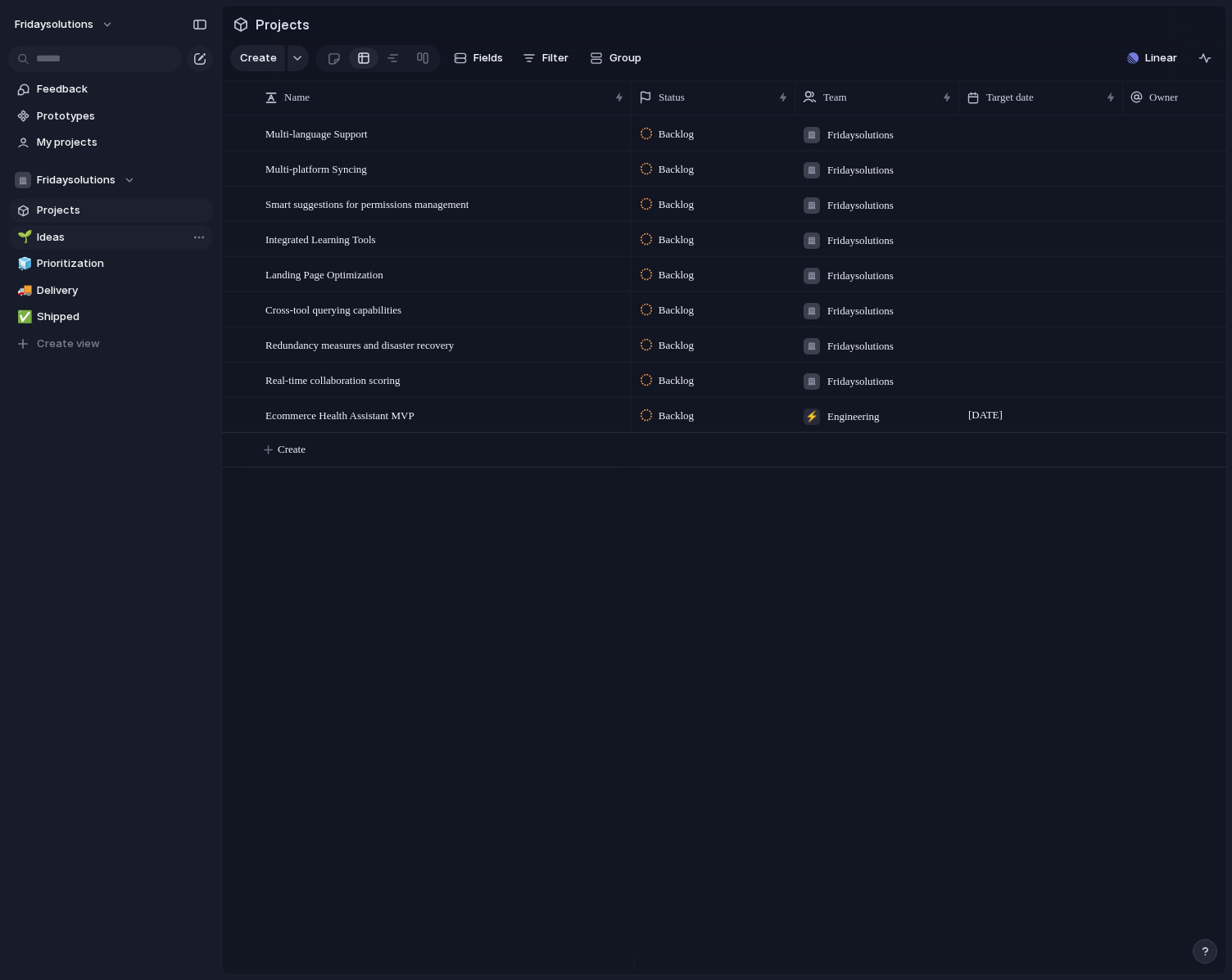
click at [83, 247] on link "🌱 Ideas" at bounding box center [111, 237] width 205 height 25
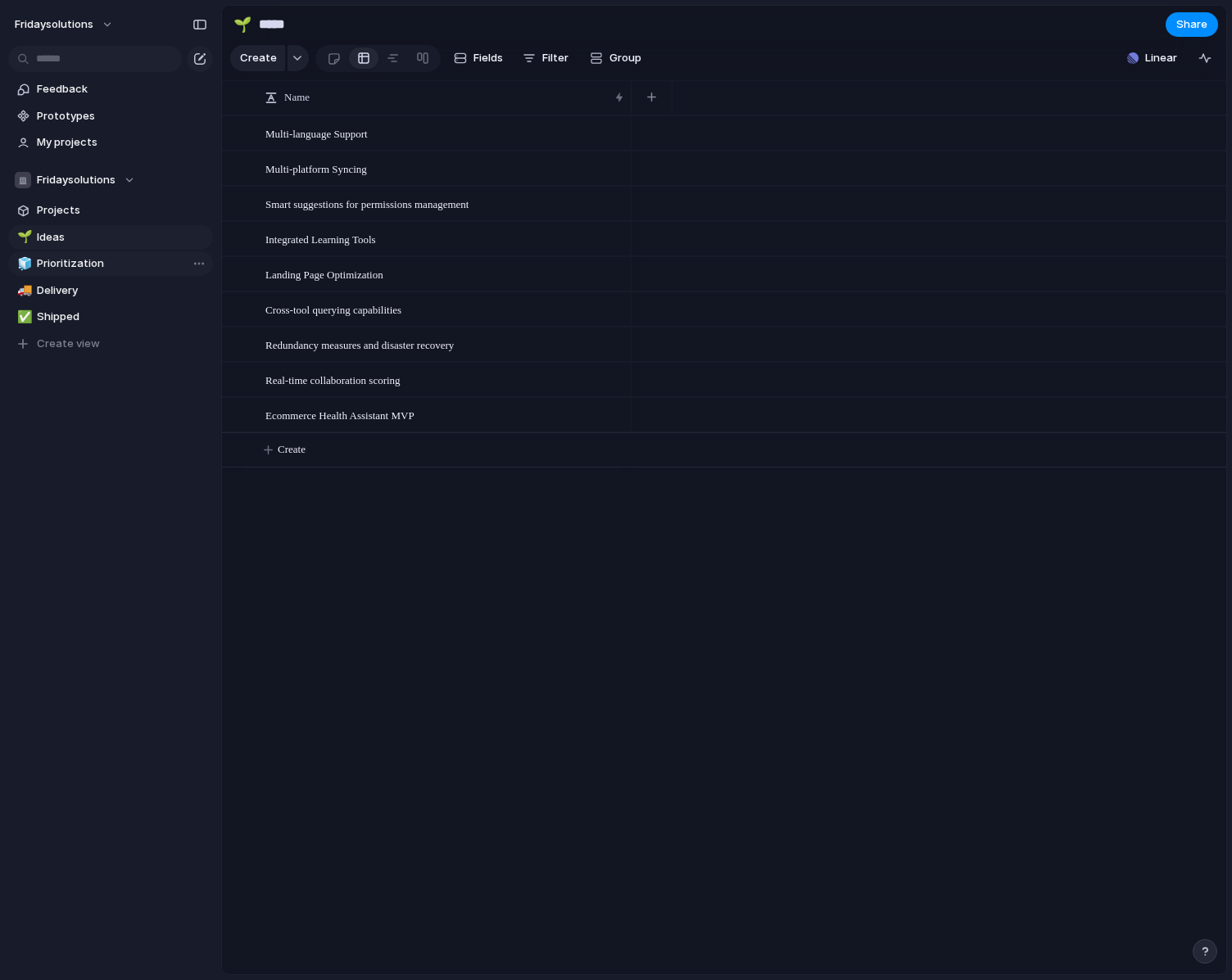
click at [91, 269] on span "Prioritization" at bounding box center [122, 263] width 170 height 16
type input "**********"
